Goal: Complete application form

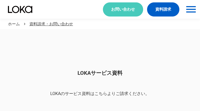
scroll to position [446, 0]
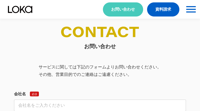
select select "その他"
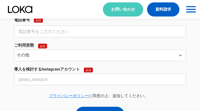
select select "その他"
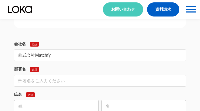
type input "株式会社Matchfy"
type input "プラットフォーム事業部"
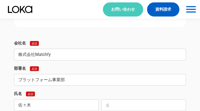
type input "佐々木"
type input "[PERSON_NAME]"
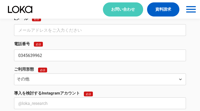
type input "0345639962"
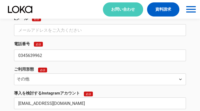
type input "[EMAIL_ADDRESS][DOMAIN_NAME]"
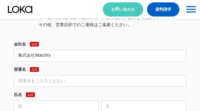
type input "株式会社Matchfy"
type input "プラットフォーム事業部"
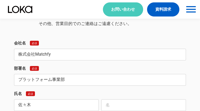
type input "佐々木"
type input "[PERSON_NAME]"
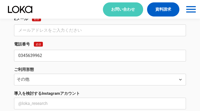
type input "0345639962"
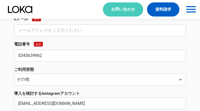
type input "[EMAIL_ADDRESS][DOMAIN_NAME]"
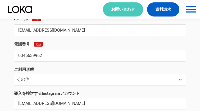
scroll to position [669, 0]
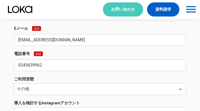
type input "[EMAIL_ADDRESS][DOMAIN_NAME]"
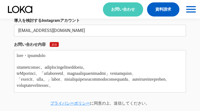
type textarea "lore・ipsumdolo sitametconsec。adipIscingelitseddoeiu。 teMporinci、「utlaboreetd、ma…"
